Goal: Task Accomplishment & Management: Manage account settings

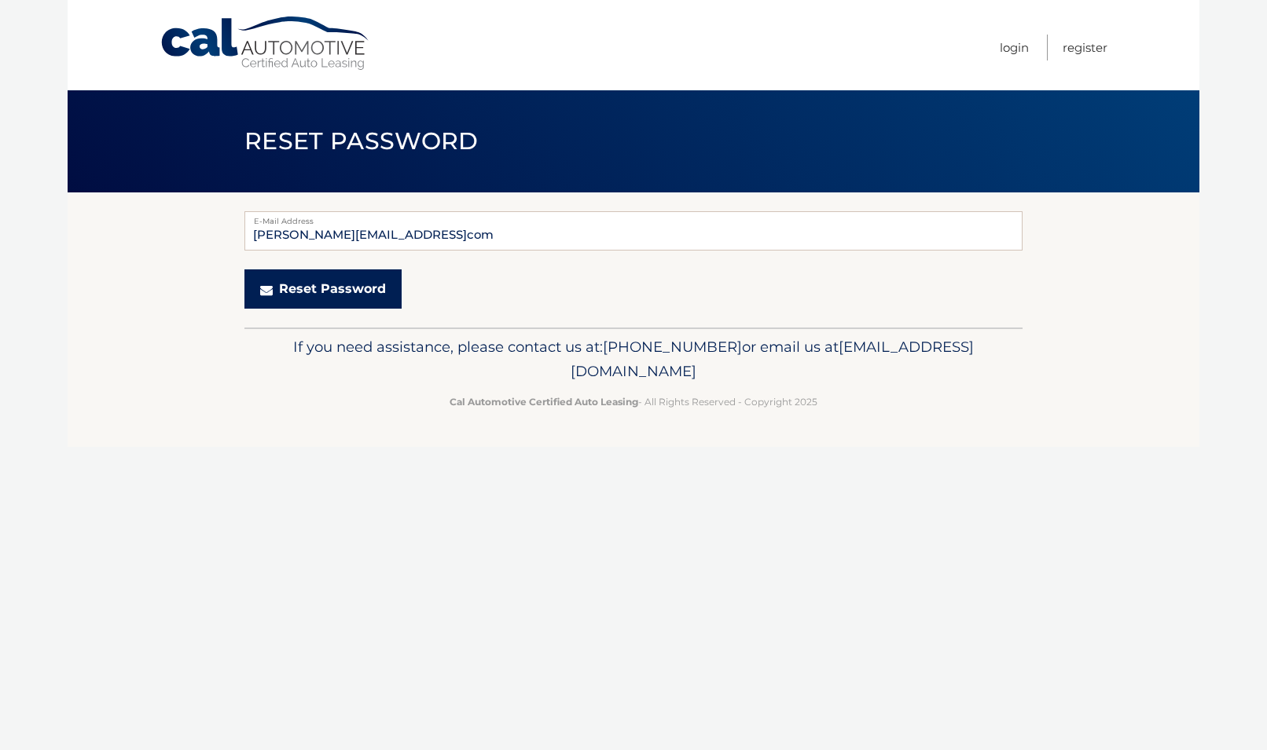
type input "steven.pfister42@outlookcom"
click at [356, 298] on button "Reset Password" at bounding box center [322, 289] width 157 height 39
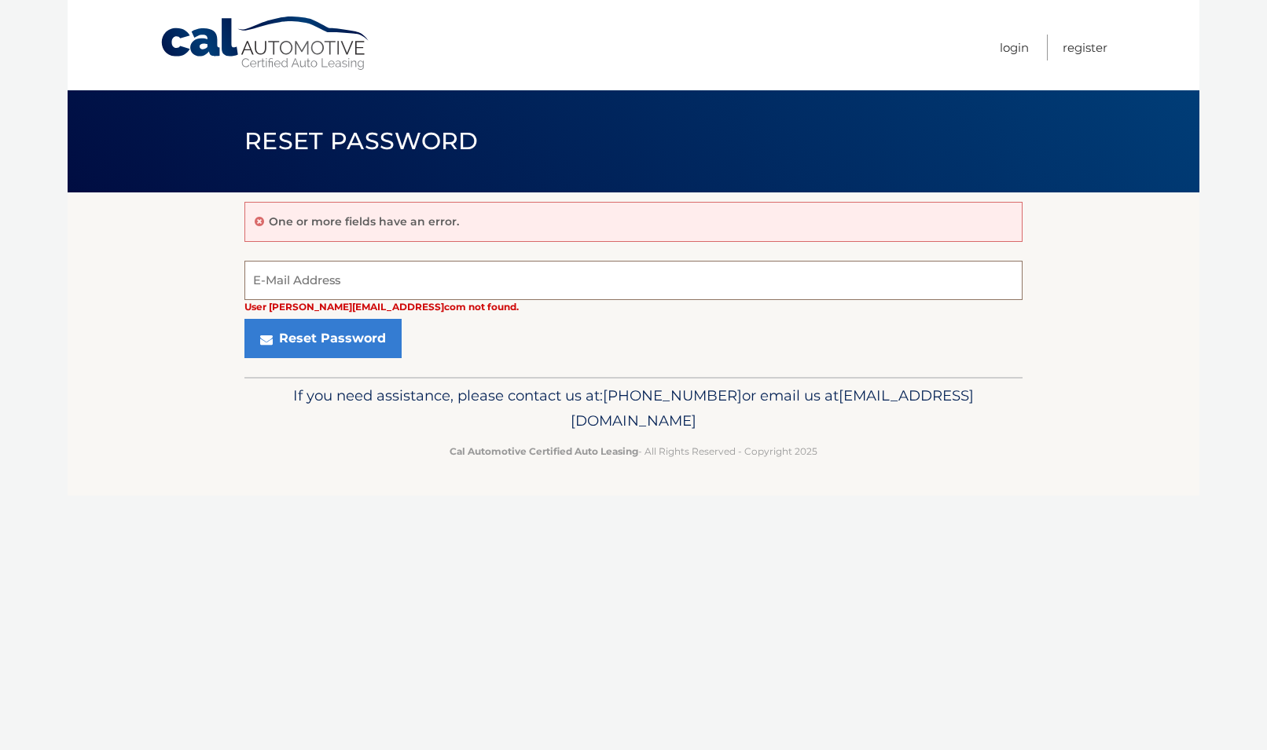
click at [354, 270] on input "E-Mail Address" at bounding box center [633, 280] width 778 height 39
type input "[EMAIL_ADDRESS][DOMAIN_NAME]"
click at [244, 319] on button "Reset Password" at bounding box center [322, 338] width 157 height 39
click at [348, 281] on input "E-Mail Address" at bounding box center [633, 280] width 778 height 39
type input "[EMAIL_ADDRESS][PERSON_NAME][DOMAIN_NAME]"
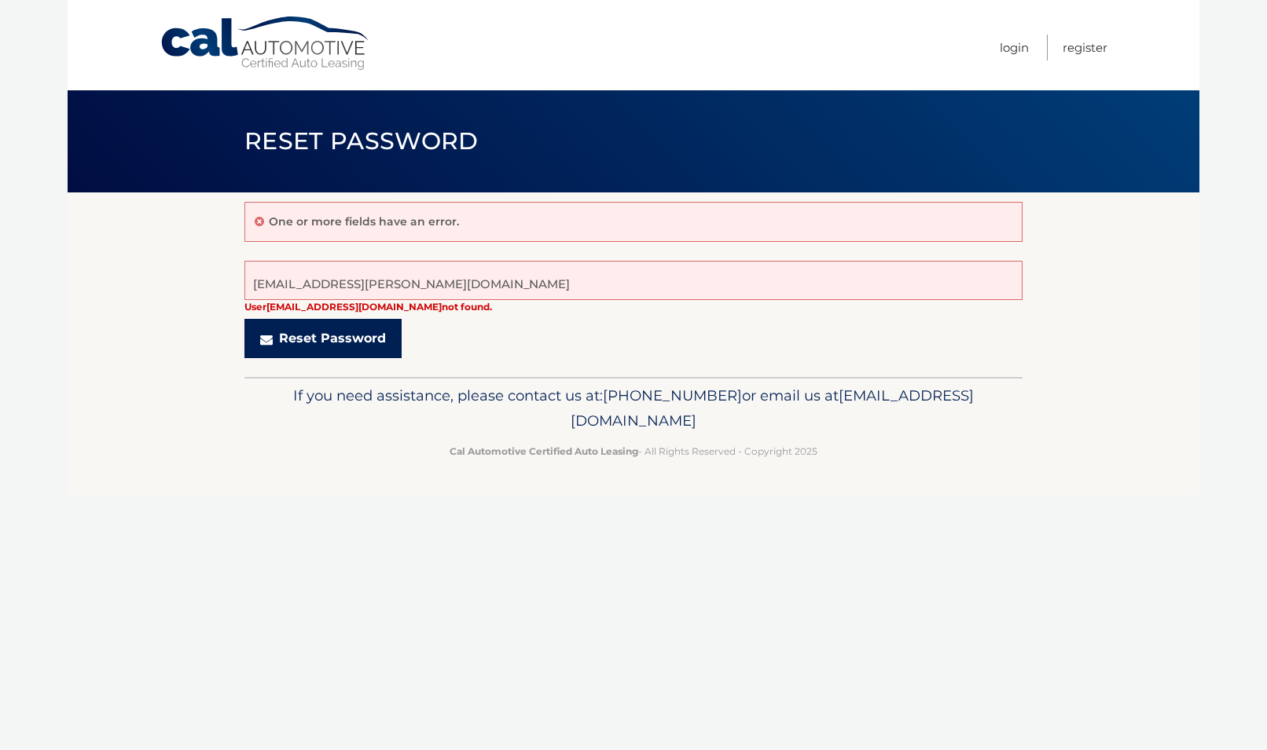
click at [316, 339] on button "Reset Password" at bounding box center [322, 338] width 157 height 39
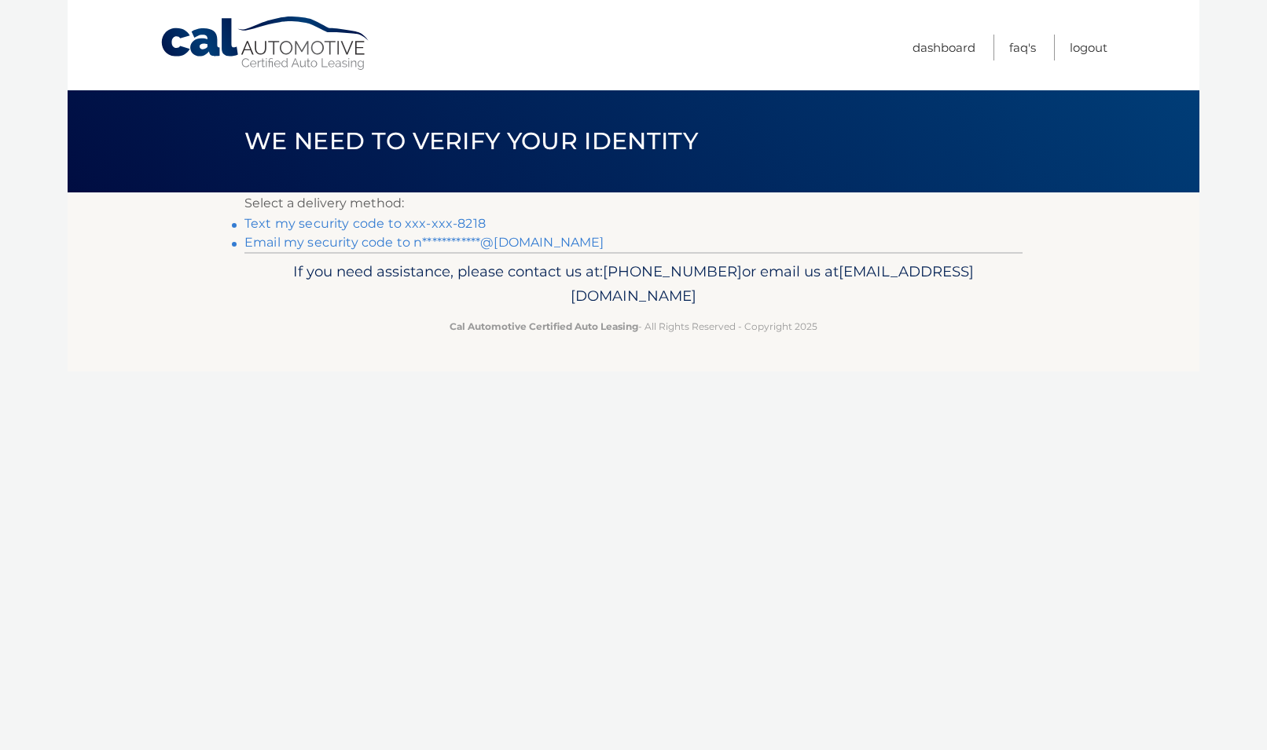
click at [403, 224] on link "Text my security code to xxx-xxx-8218" at bounding box center [364, 223] width 241 height 15
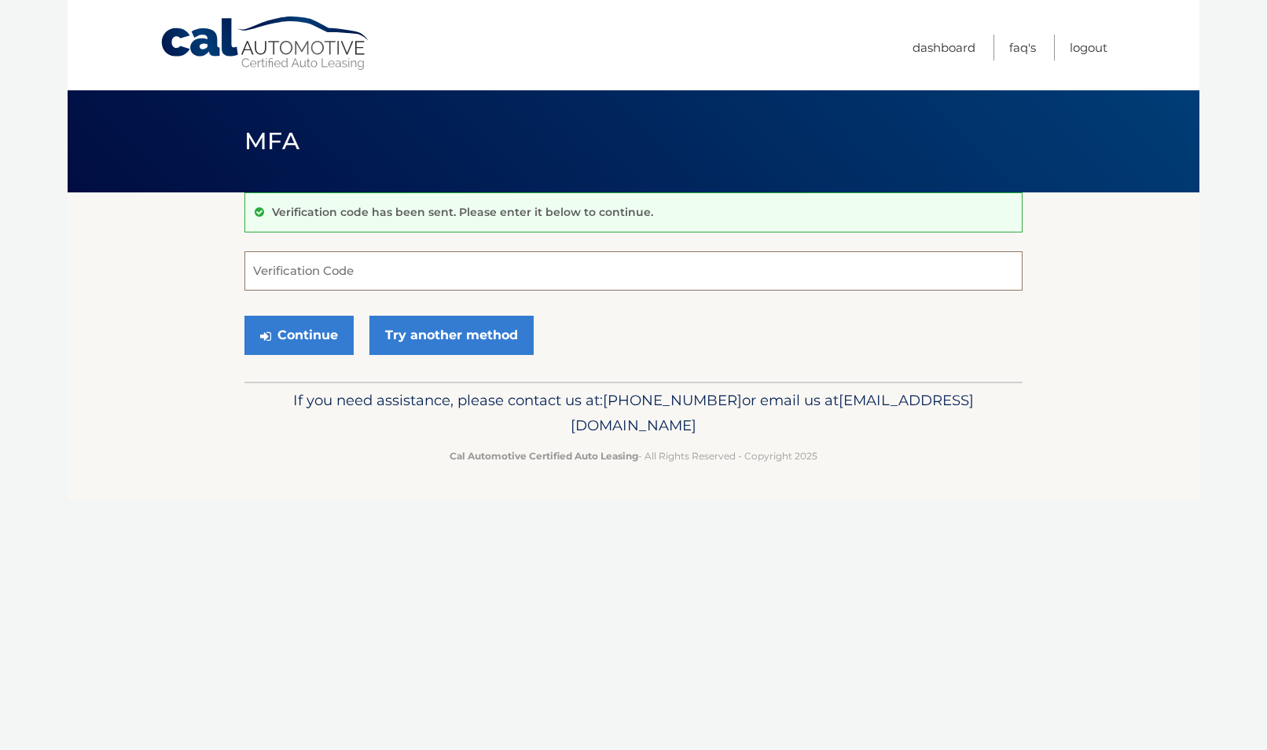
click at [331, 264] on input "Verification Code" at bounding box center [633, 270] width 778 height 39
type input "3"
type input "502236"
click at [301, 328] on button "Continue" at bounding box center [298, 335] width 109 height 39
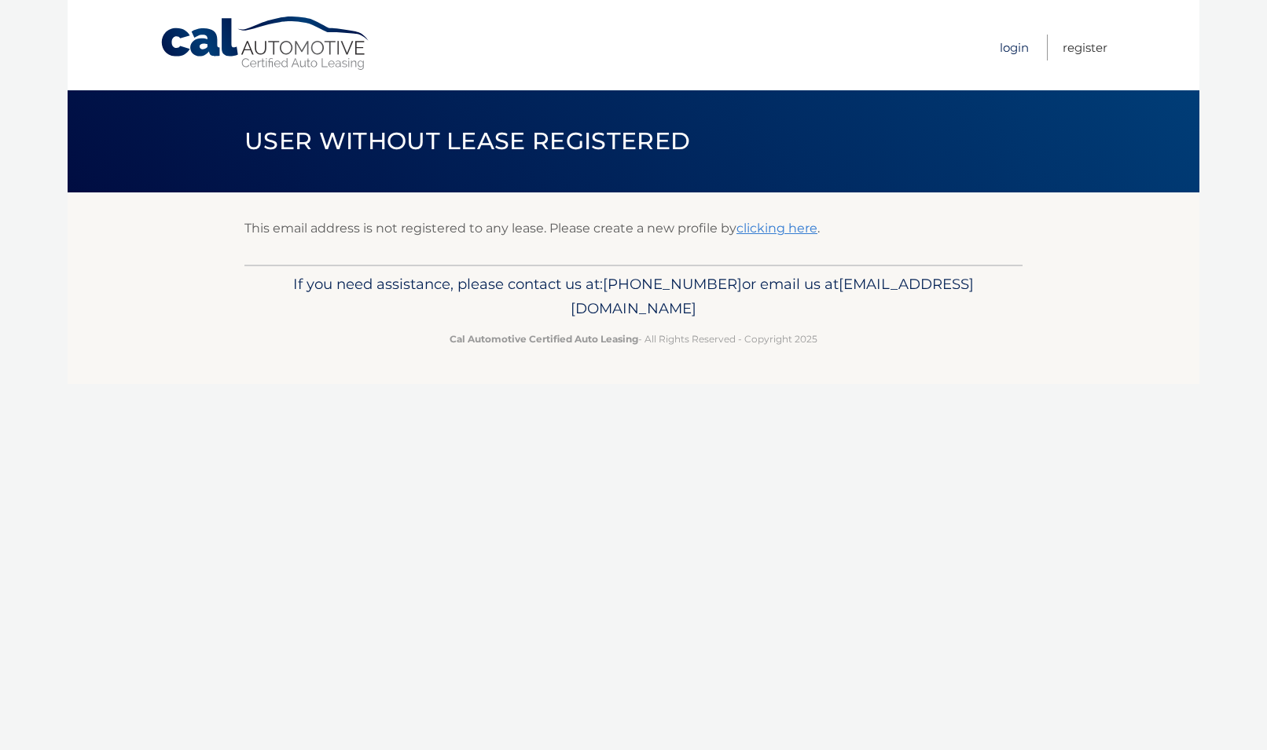
click at [1016, 48] on link "Login" at bounding box center [1013, 48] width 29 height 26
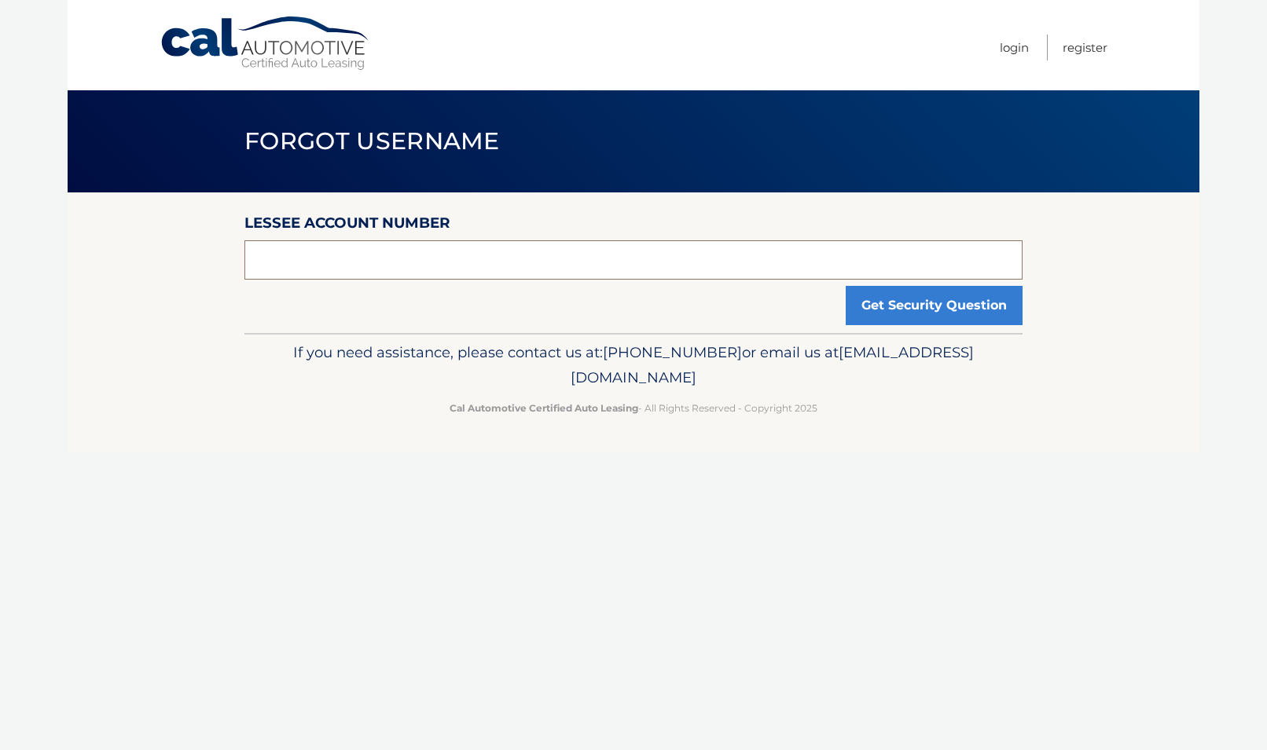
click at [515, 263] on input "text" at bounding box center [633, 259] width 778 height 39
click at [547, 267] on input "text" at bounding box center [633, 259] width 778 height 39
paste input "44455545171"
type input "44455545171"
click at [872, 322] on button "Get Security Question" at bounding box center [933, 305] width 177 height 39
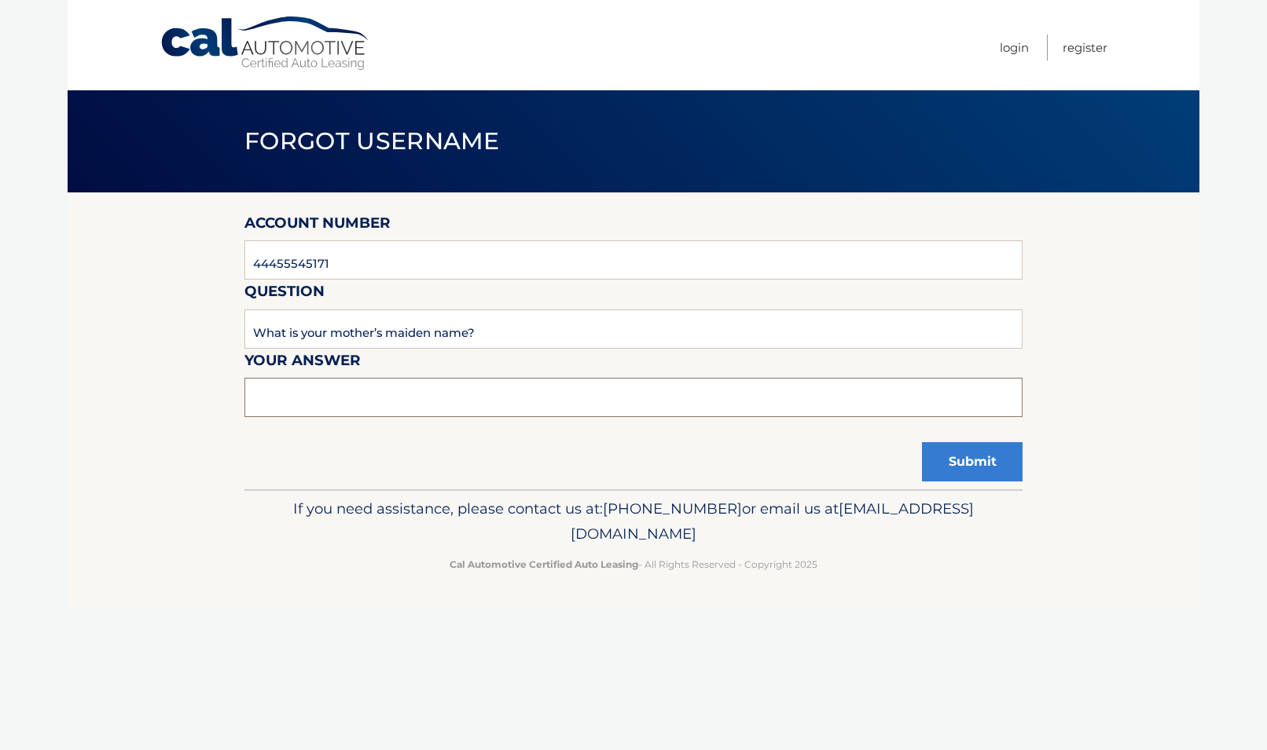
click at [405, 387] on input "text" at bounding box center [633, 397] width 778 height 39
type input "busk"
click at [975, 480] on button "Submit" at bounding box center [972, 461] width 101 height 39
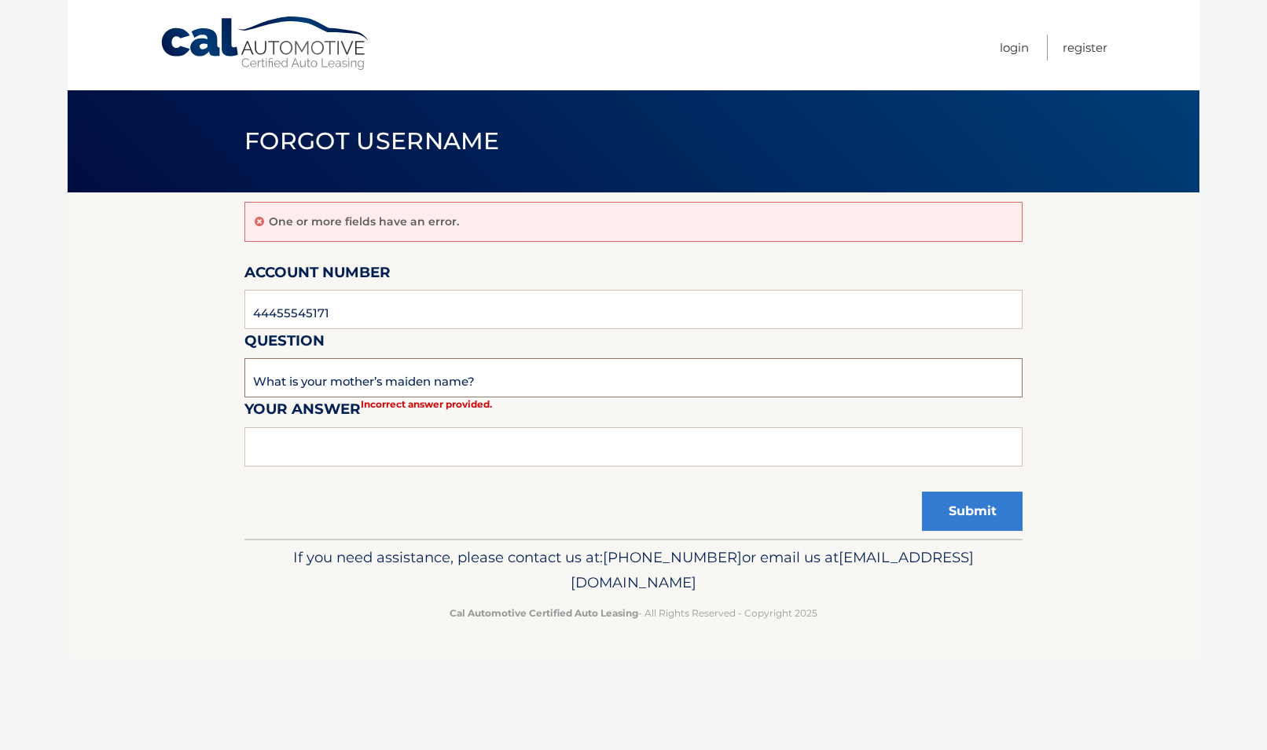
click at [367, 380] on input "What is your mother’s maiden name?" at bounding box center [633, 377] width 778 height 39
click at [309, 317] on input "44455545171" at bounding box center [633, 309] width 778 height 39
click at [458, 382] on input "What is your mother’s maiden name?" at bounding box center [633, 377] width 778 height 39
click at [375, 439] on input "text" at bounding box center [633, 446] width 778 height 39
type input "Busk"
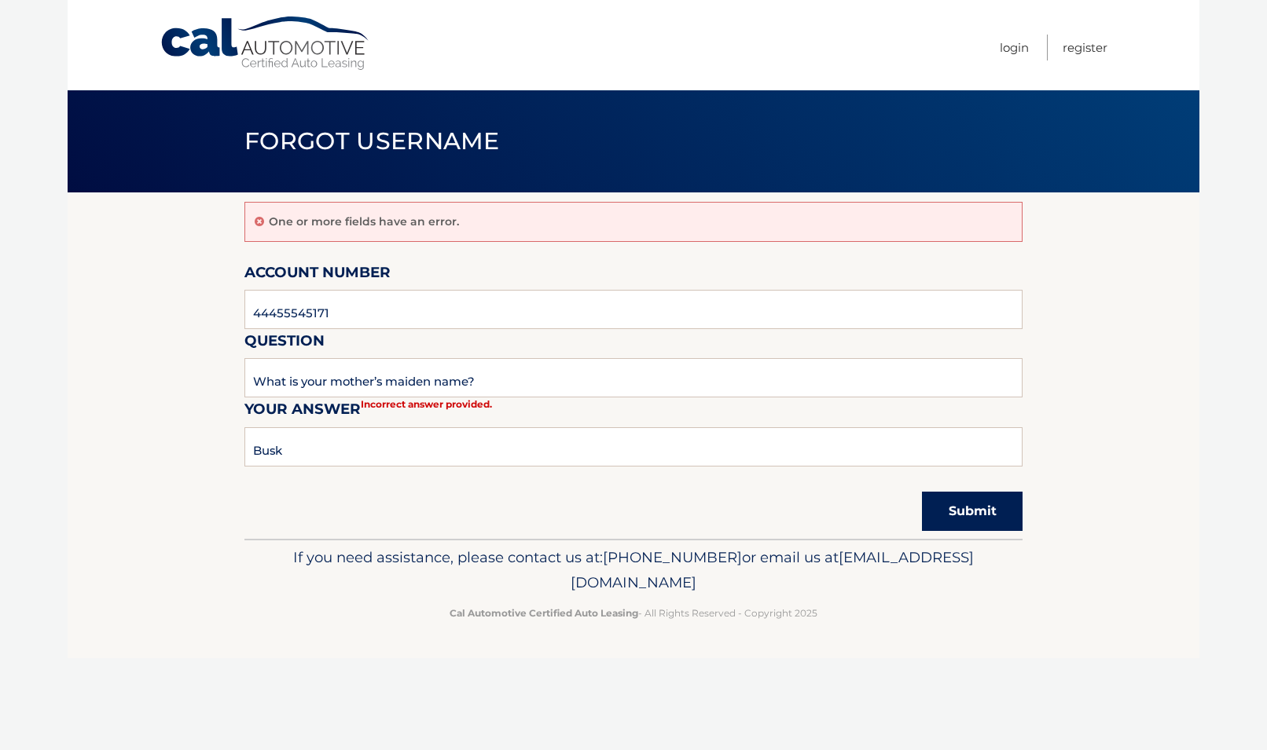
click at [1014, 523] on button "Submit" at bounding box center [972, 511] width 101 height 39
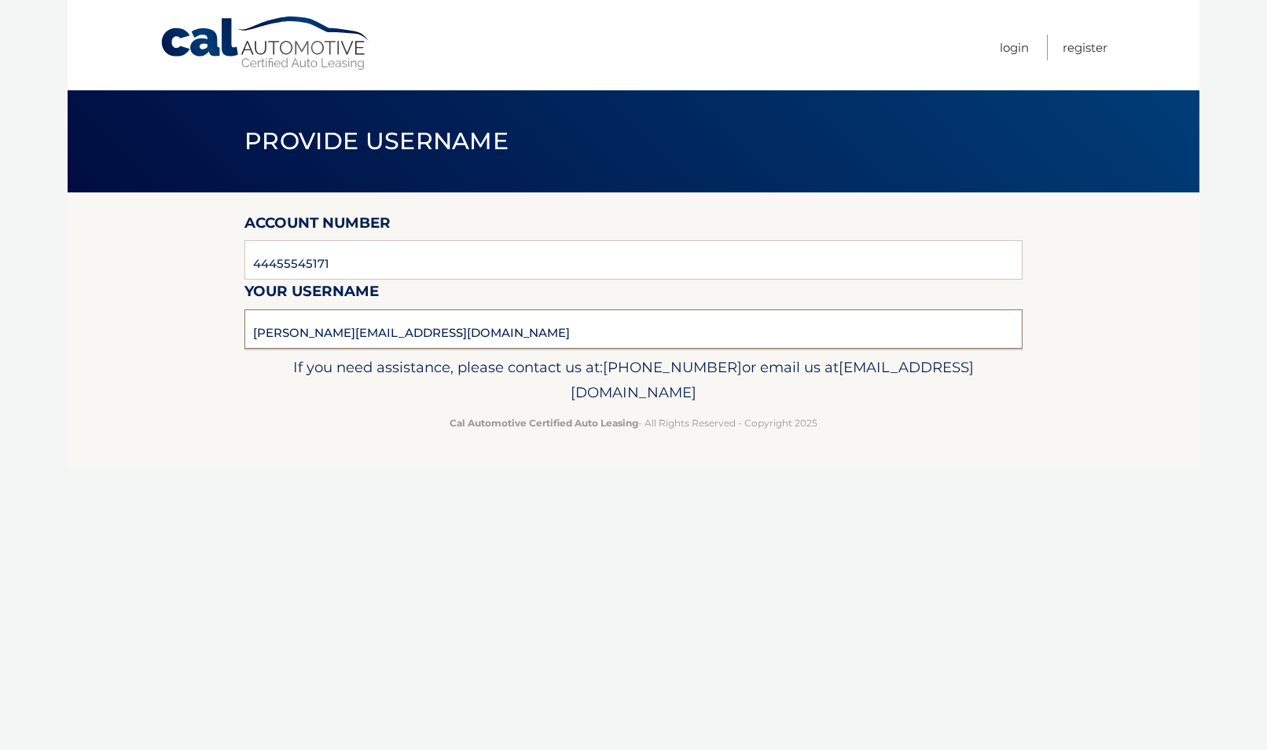
drag, startPoint x: 439, startPoint y: 339, endPoint x: 251, endPoint y: 335, distance: 187.8
click at [254, 335] on input "[PERSON_NAME][EMAIL_ADDRESS][DOMAIN_NAME]" at bounding box center [633, 329] width 778 height 39
click at [1021, 49] on link "Login" at bounding box center [1013, 48] width 29 height 26
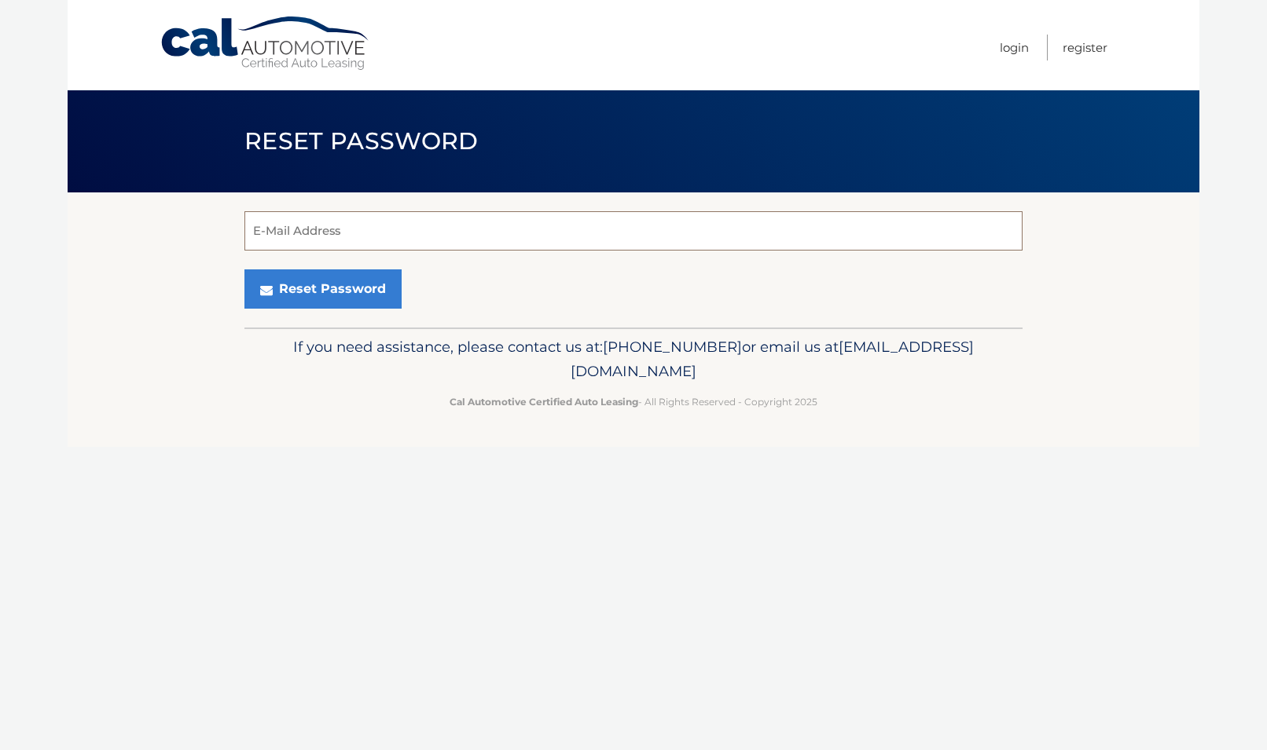
click at [365, 226] on input "E-Mail Address" at bounding box center [633, 230] width 778 height 39
paste input "[PERSON_NAME][EMAIL_ADDRESS][DOMAIN_NAME]"
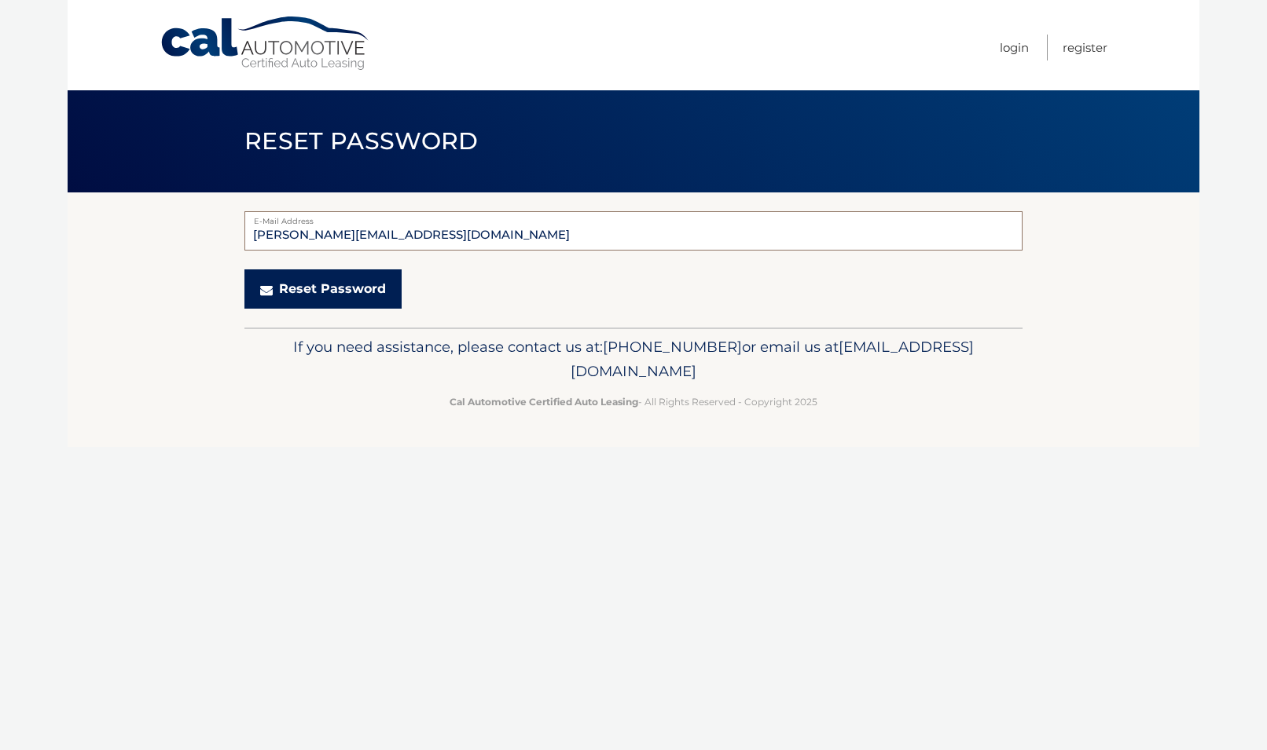
type input "steven.pfister42@outlook.com"
click at [349, 290] on button "Reset Password" at bounding box center [322, 289] width 157 height 39
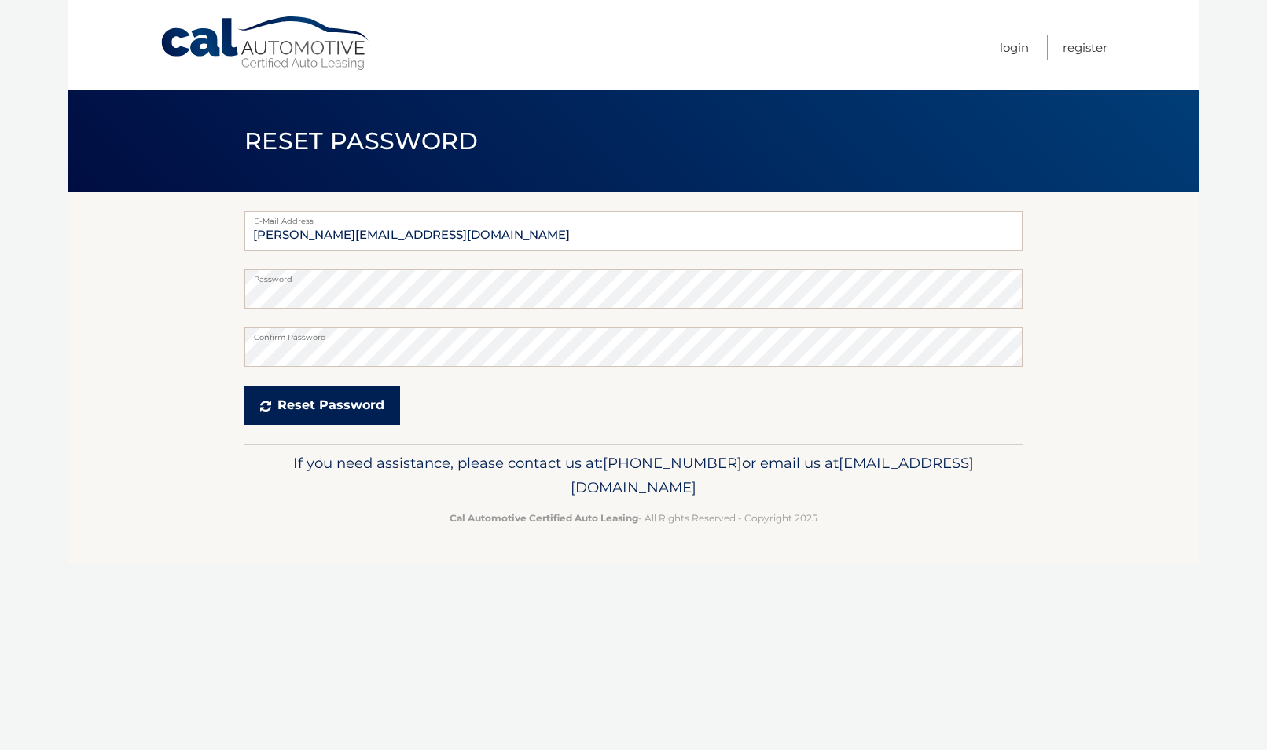
click at [299, 409] on button "Reset Password" at bounding box center [322, 405] width 156 height 39
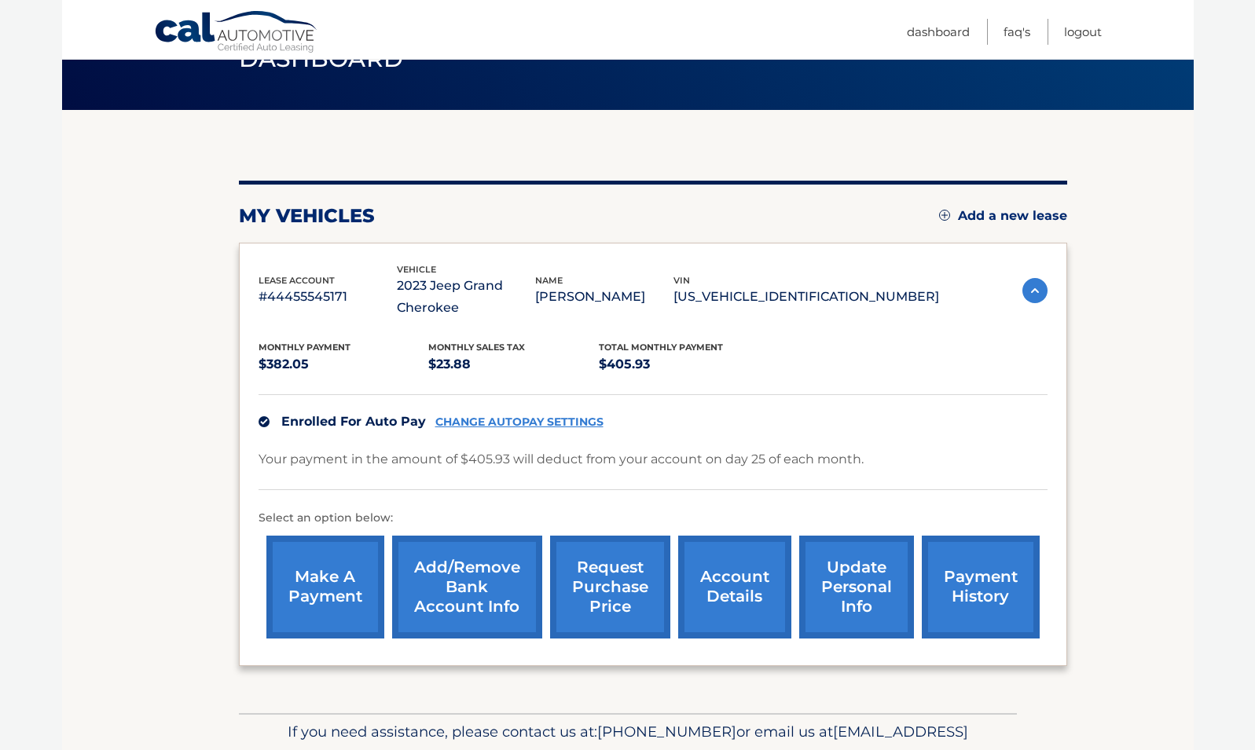
scroll to position [94, 0]
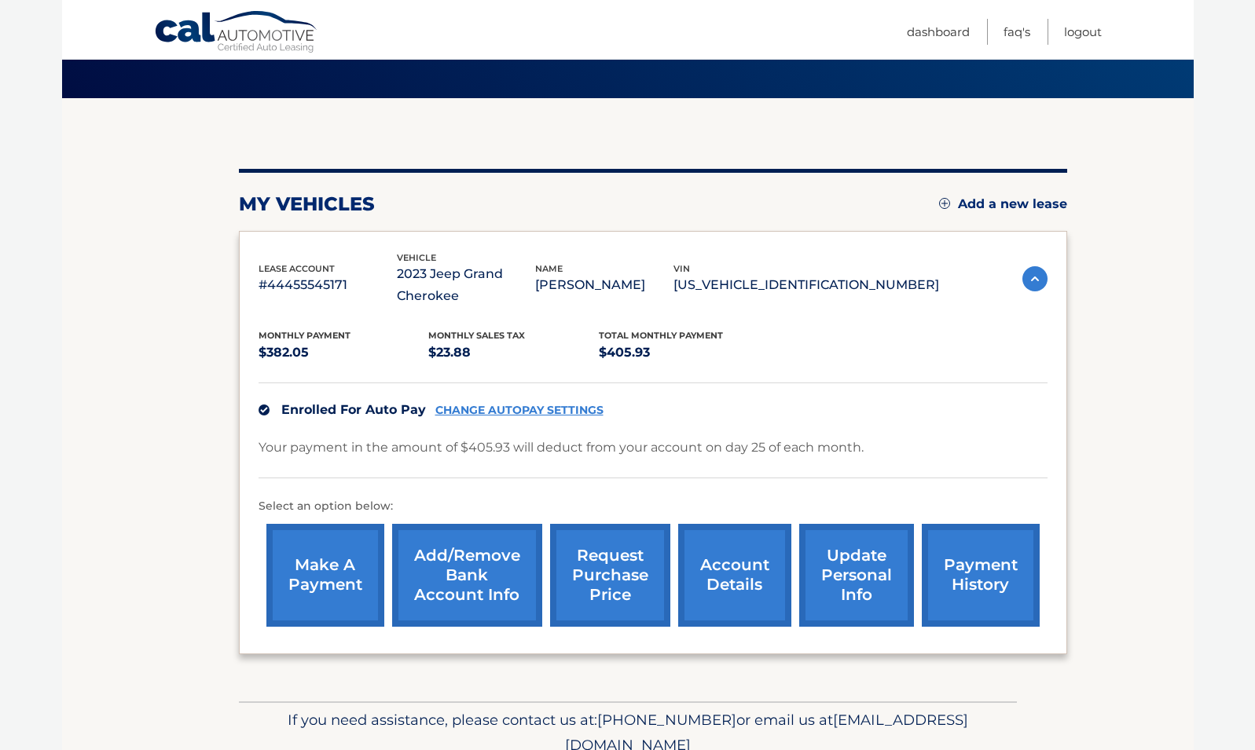
click at [519, 404] on link "CHANGE AUTOPAY SETTINGS" at bounding box center [519, 410] width 168 height 13
click at [471, 570] on link "Add/Remove bank account info" at bounding box center [467, 575] width 150 height 103
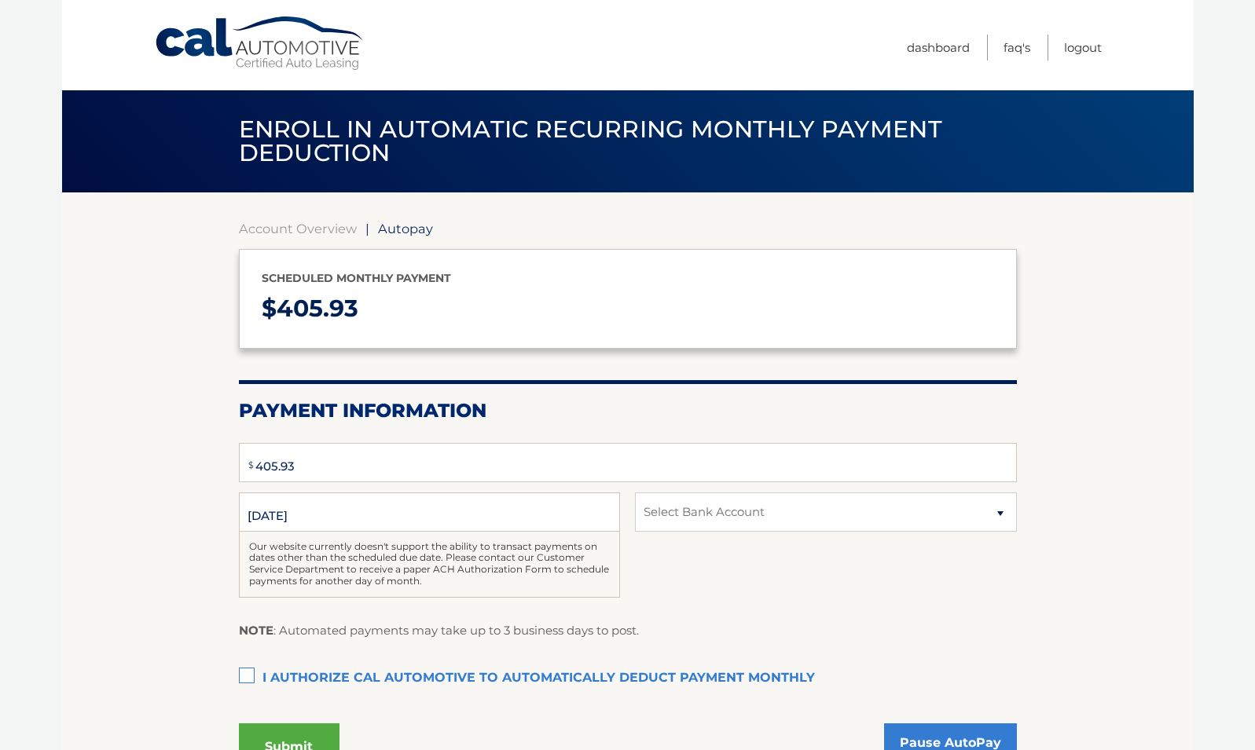
select select "ZTljMmQ1MjUtOGZhNi00N2ZlLWEyYjQtMmE5YzhhMzNlNjU0"
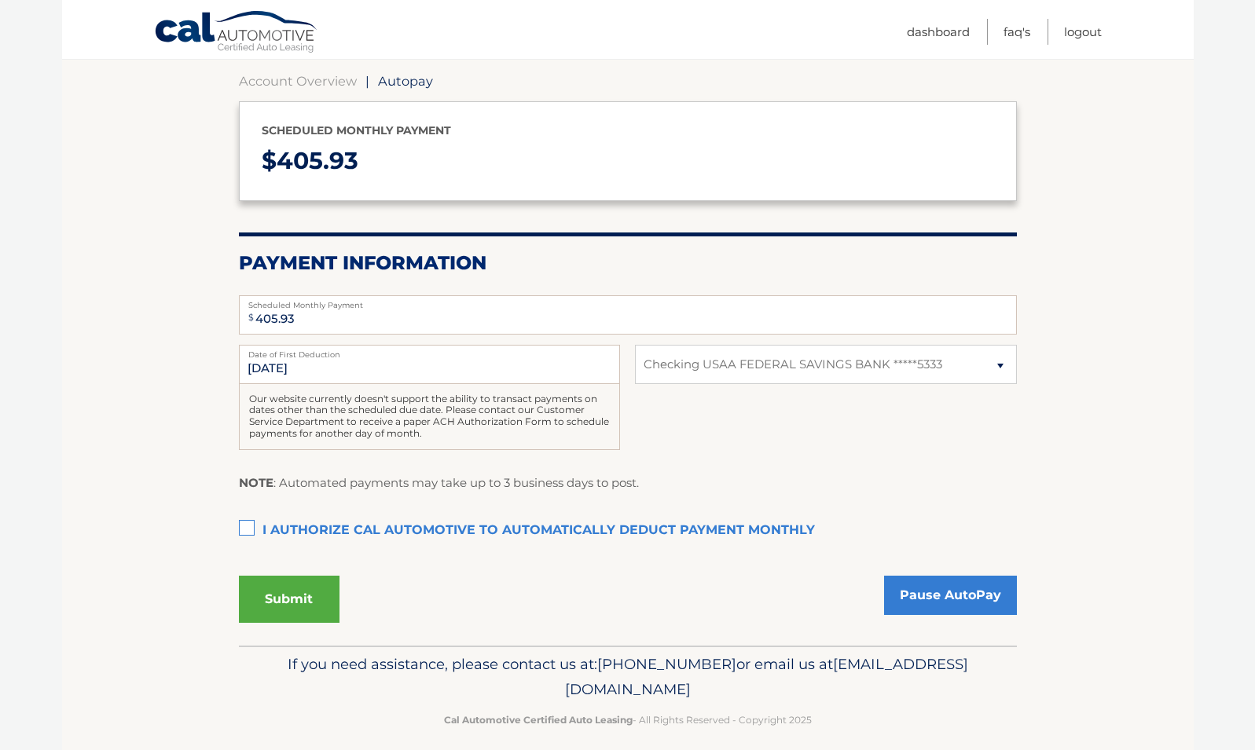
scroll to position [152, 0]
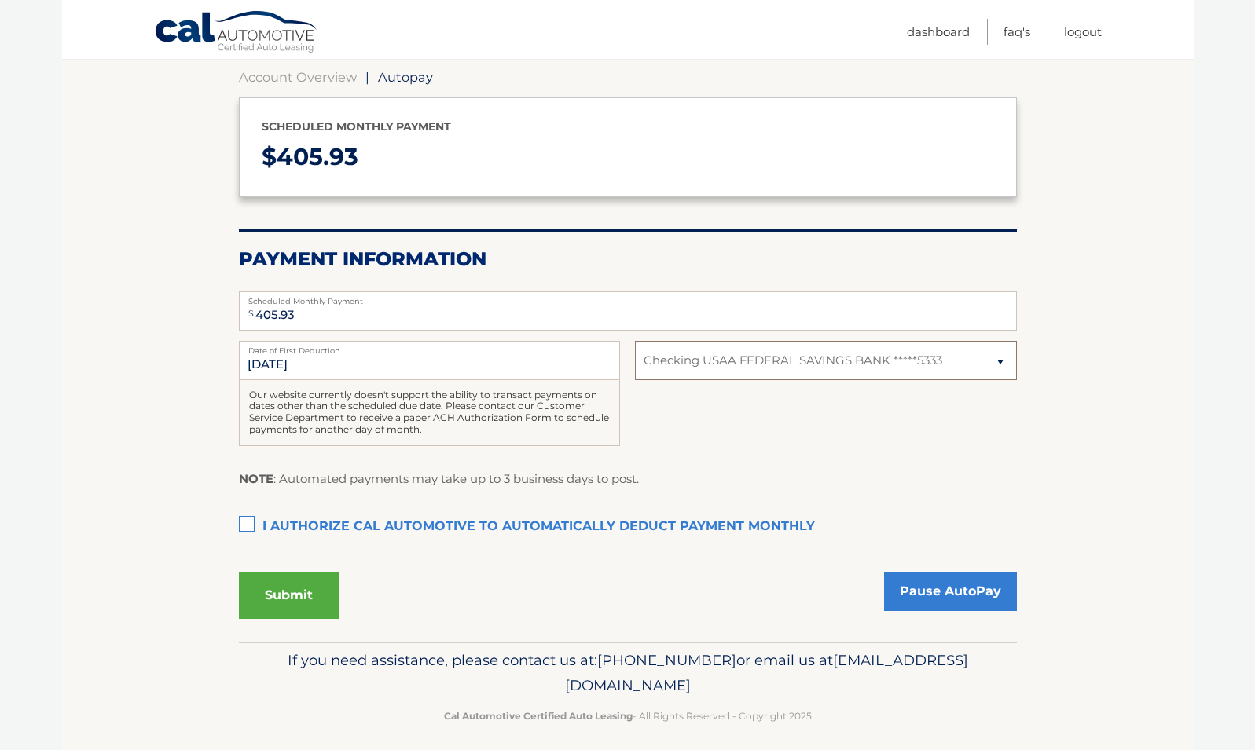
click at [686, 366] on select "Select Bank Account Checking USAA FEDERAL SAVINGS BANK *****5333" at bounding box center [825, 360] width 381 height 39
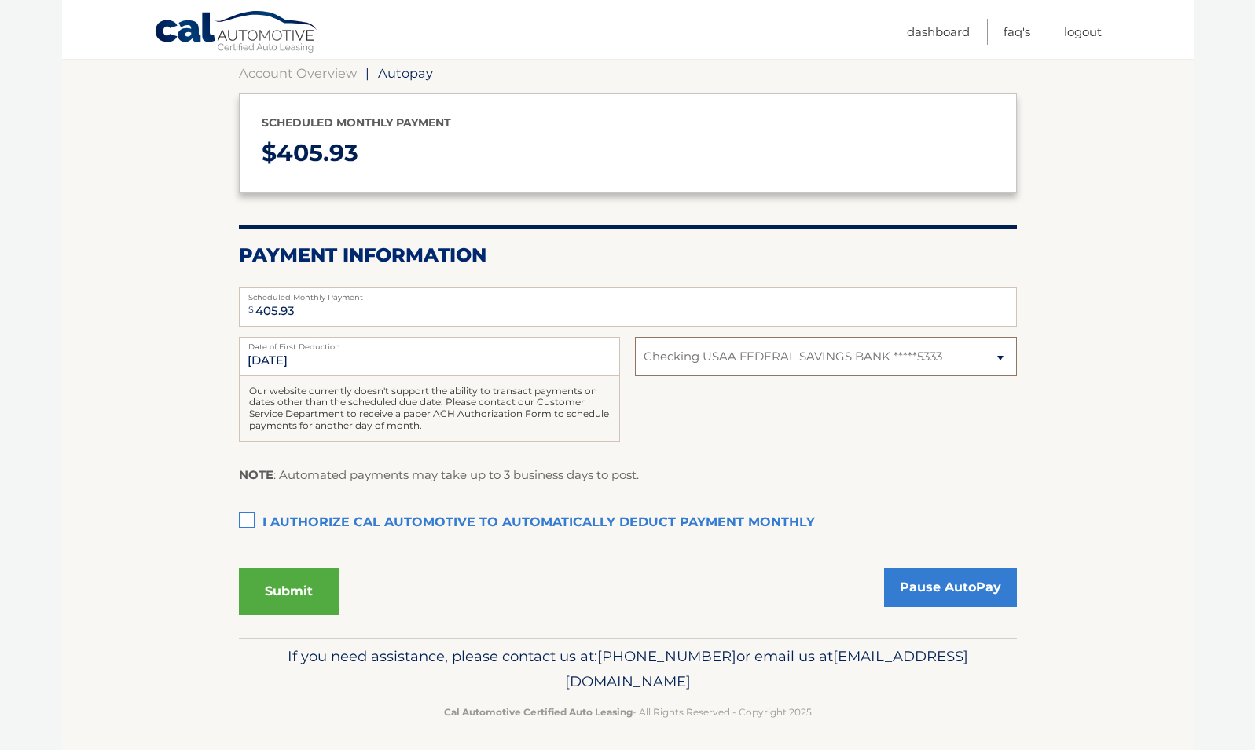
scroll to position [162, 0]
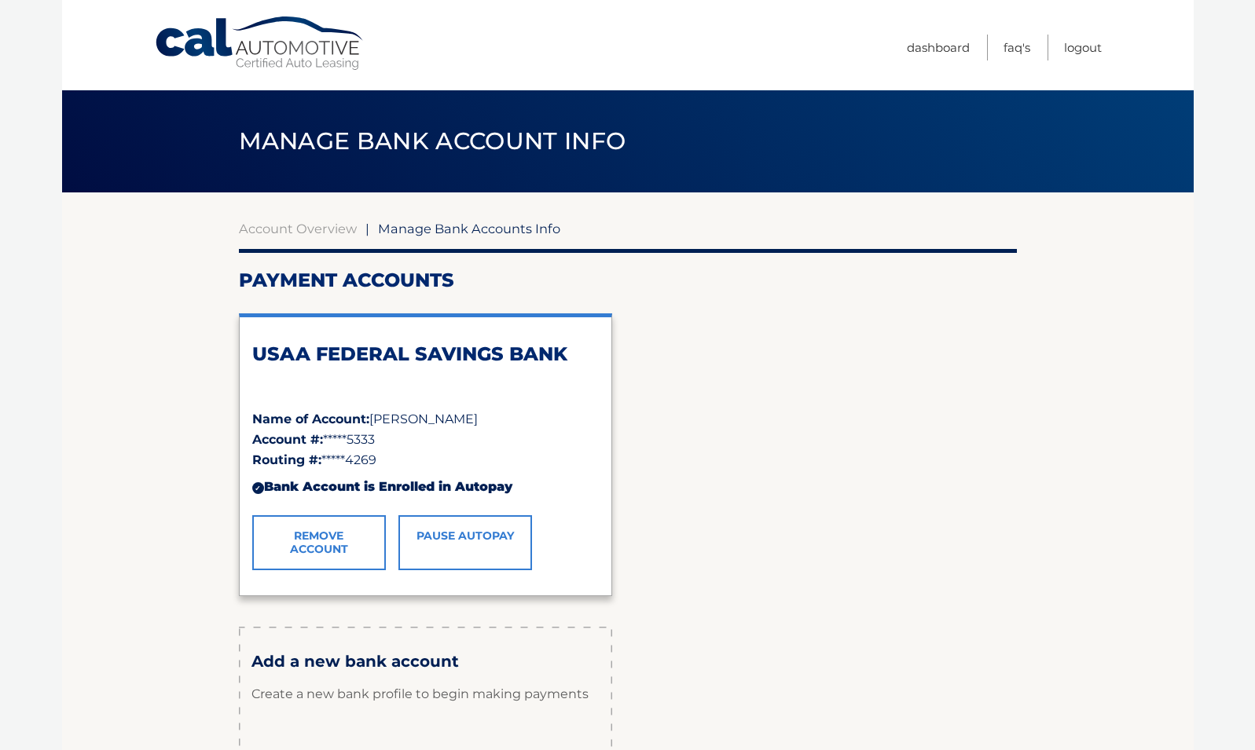
click at [463, 544] on link "Pause AutoPay" at bounding box center [465, 542] width 134 height 55
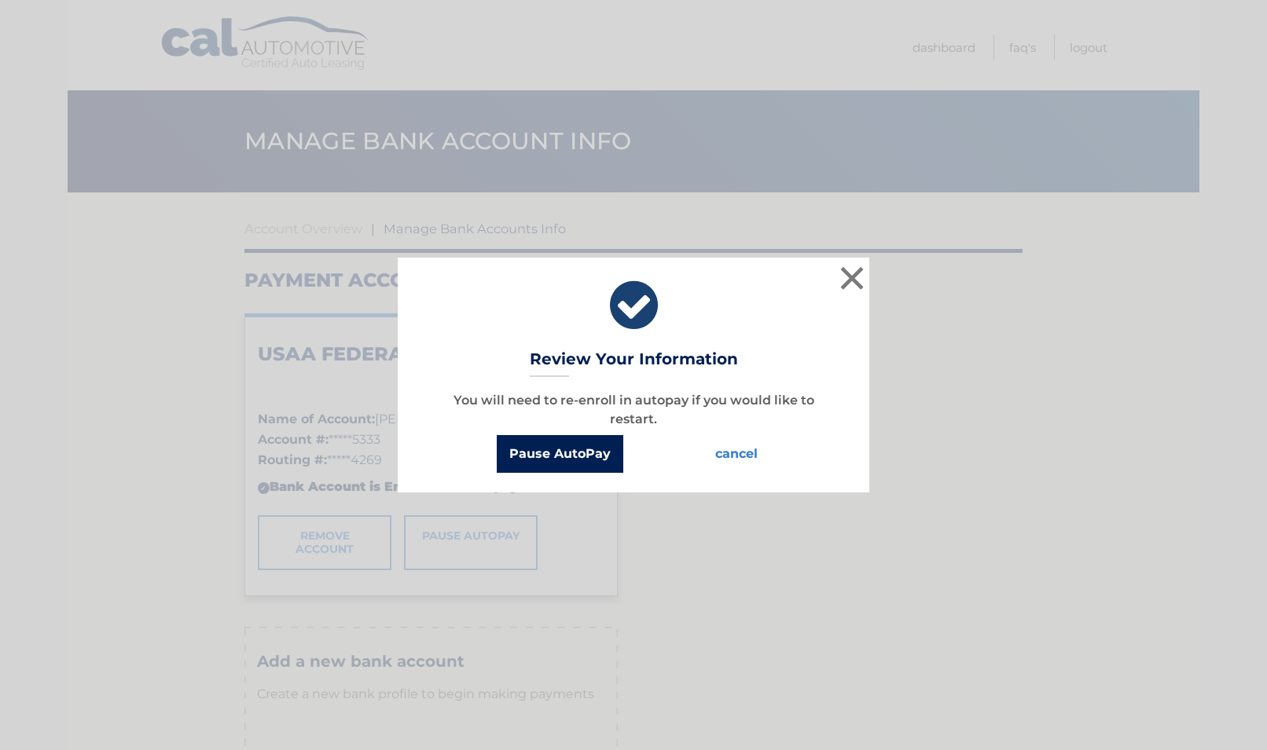
click at [559, 460] on button "Pause AutoPay" at bounding box center [560, 454] width 127 height 38
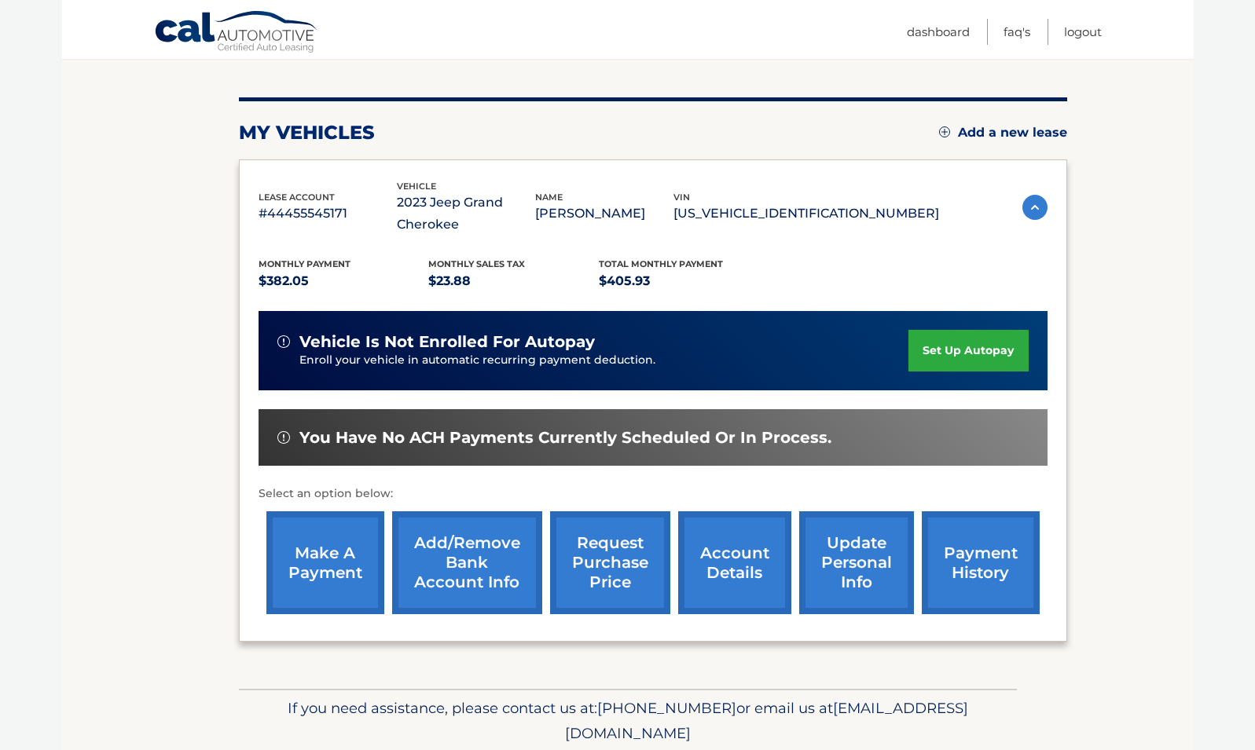
scroll to position [175, 0]
